Goal: Complete application form

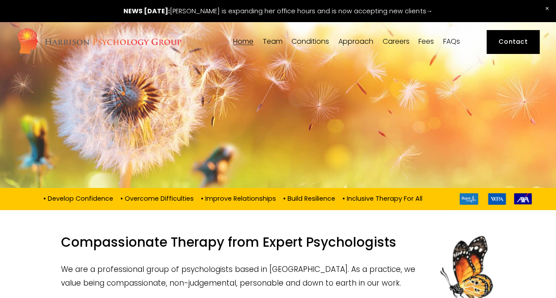
click at [324, 166] on h4 at bounding box center [213, 163] width 392 height 15
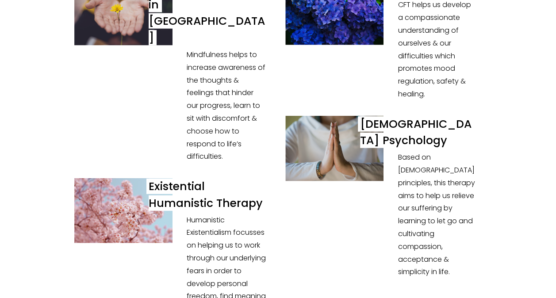
scroll to position [2990, 0]
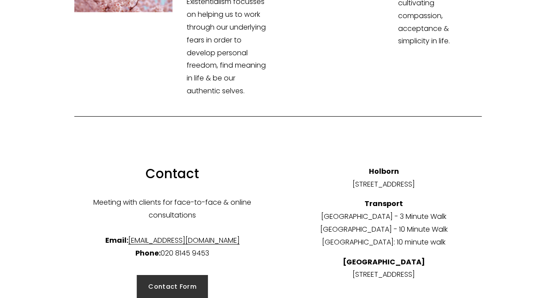
click at [191, 275] on link "Contact Form" at bounding box center [173, 286] width 72 height 23
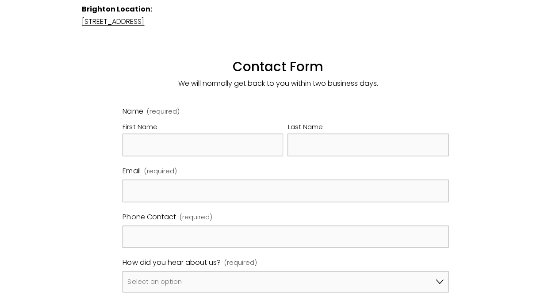
scroll to position [356, 0]
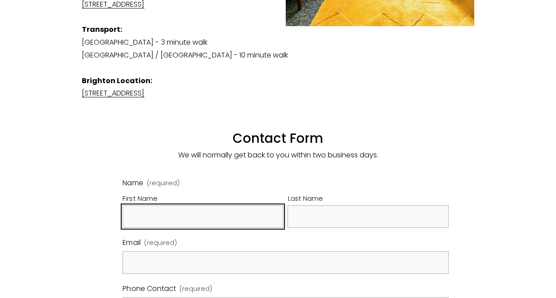
click at [226, 209] on input "First Name" at bounding box center [203, 216] width 161 height 23
type input "Laura"
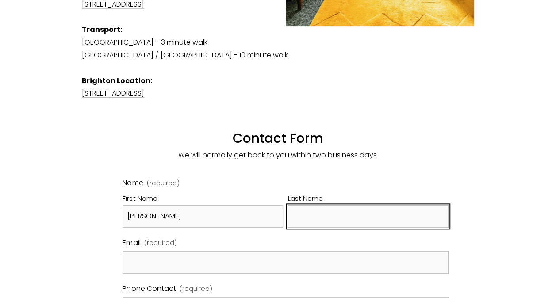
type input "Hooper"
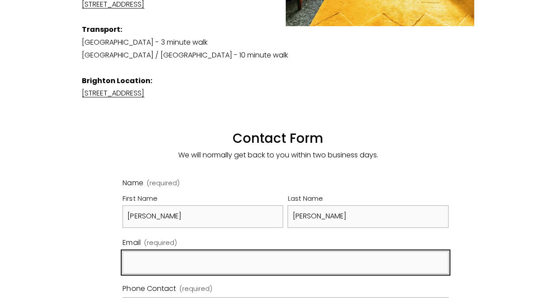
type input "lhooper064@gmail.com"
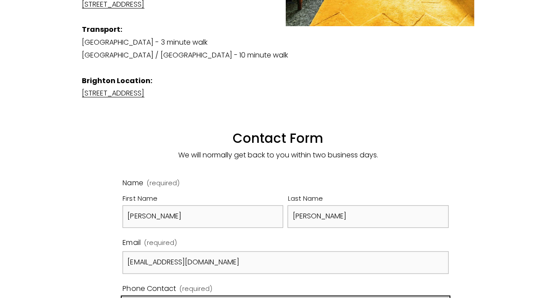
type input "07722940165"
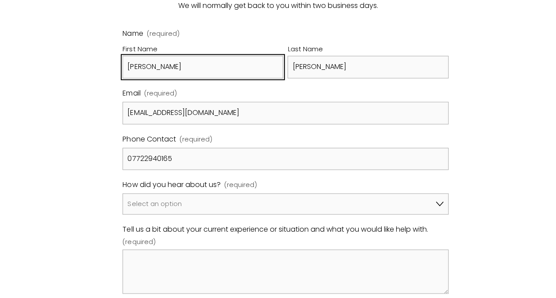
scroll to position [537, 0]
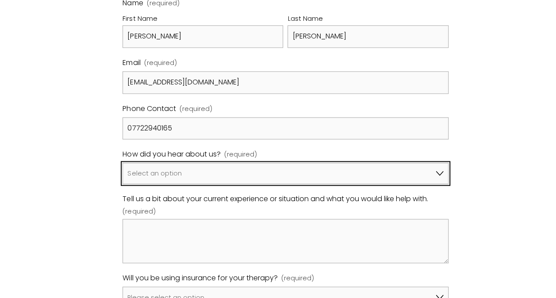
click at [346, 163] on select "Select an option Google A friend/family member told me about you I've been refe…" at bounding box center [286, 173] width 326 height 21
select select "Bupa Website"
click at [123, 163] on select "Select an option Google A friend/family member told me about you I've been refe…" at bounding box center [286, 173] width 326 height 21
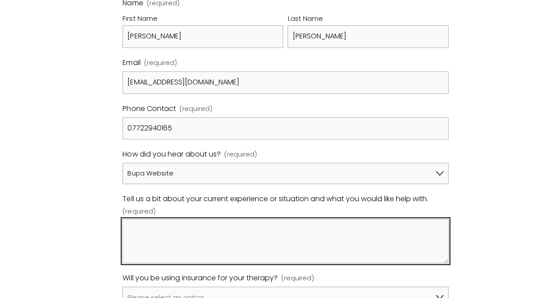
click at [314, 233] on textarea "Tell us a bit about your current experience or situation and what you would lik…" at bounding box center [286, 241] width 326 height 44
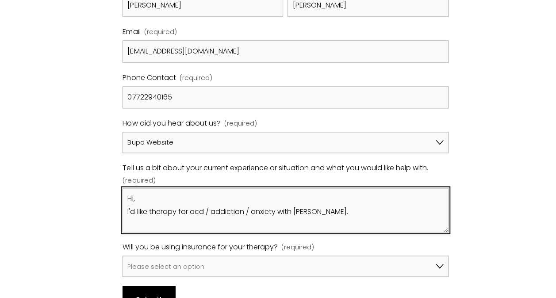
type textarea "Hi, I'd like therapy for ocd / addiction / anxiety with Dr Siri."
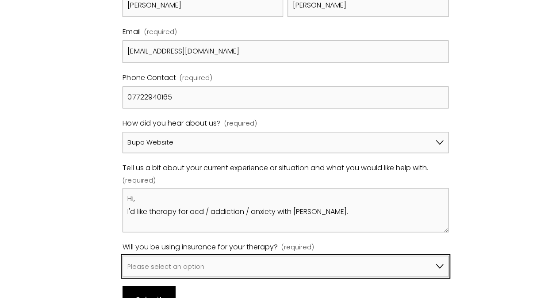
click at [294, 256] on select "Please select an option No, I won't be using insurance Yes, I will be using Avi…" at bounding box center [286, 266] width 326 height 21
select select "Yes, I will be using Bupa"
click at [123, 256] on select "Please select an option No, I won't be using insurance Yes, I will be using Avi…" at bounding box center [286, 266] width 326 height 21
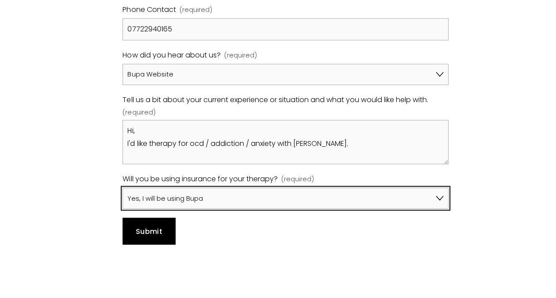
scroll to position [526, 0]
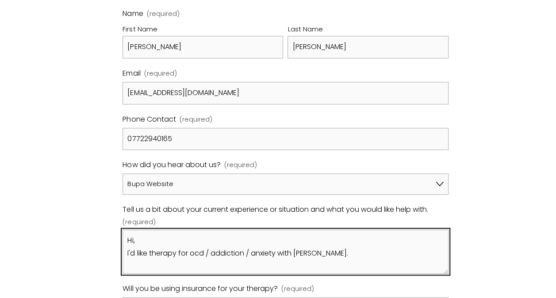
click at [365, 244] on textarea "Hi, I'd like therapy for ocd / addiction / anxiety with Dr Siri." at bounding box center [286, 252] width 326 height 44
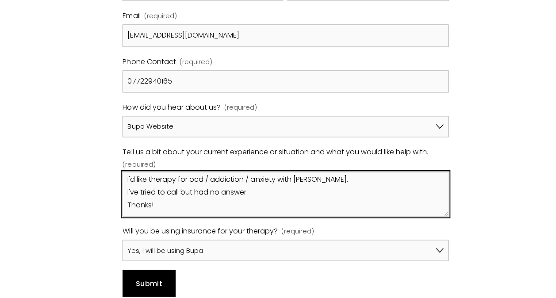
scroll to position [584, 0]
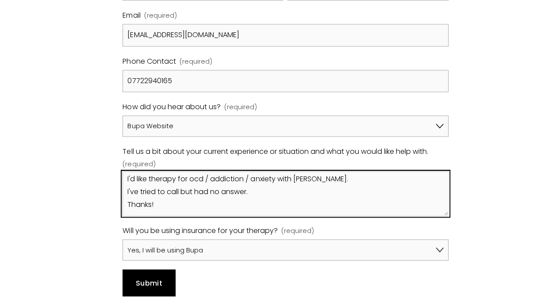
type textarea "Hi, I'd like therapy for ocd / addiction / anxiety with Dr Siri. I've tried to …"
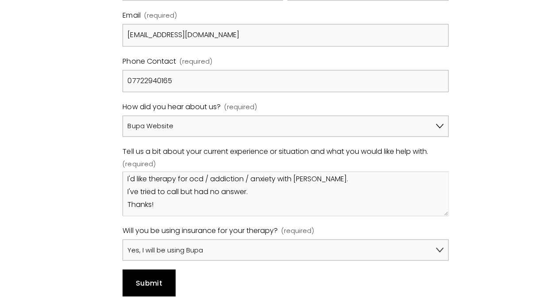
click at [156, 278] on span "Submit" at bounding box center [149, 283] width 27 height 10
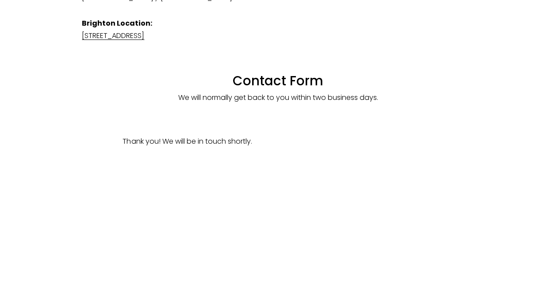
scroll to position [401, 0]
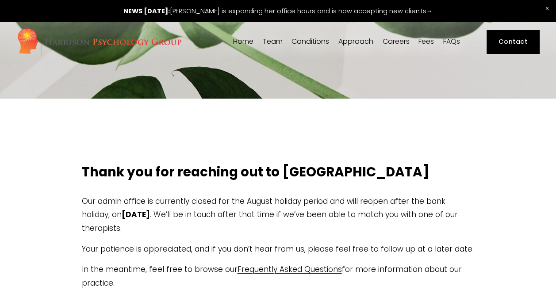
click at [0, 0] on span "[PERSON_NAME]" at bounding box center [0, 0] width 0 height 0
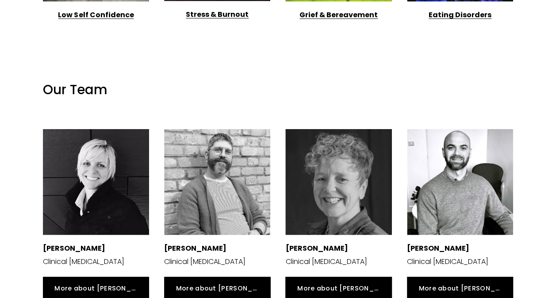
scroll to position [1162, 0]
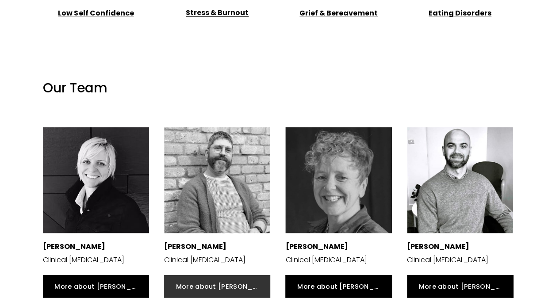
click at [192, 275] on link "More about Nicolas" at bounding box center [217, 286] width 106 height 23
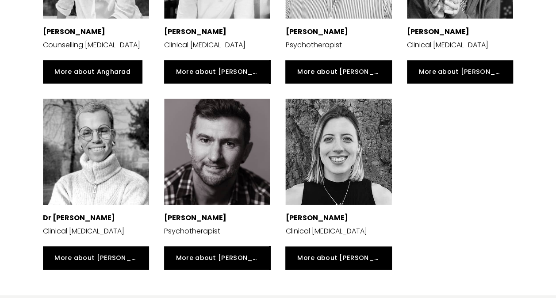
scroll to position [1855, 0]
